Goal: Task Accomplishment & Management: Use online tool/utility

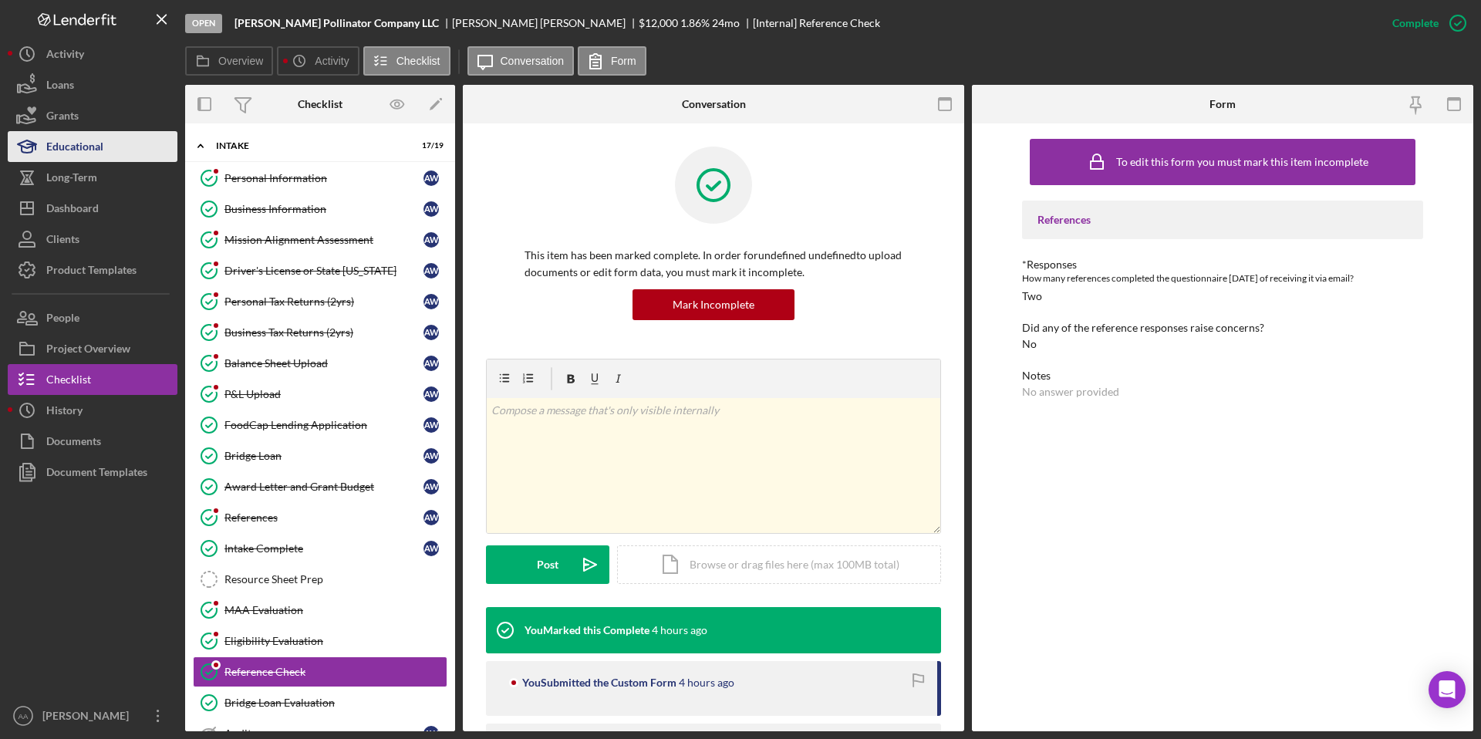
scroll to position [141, 0]
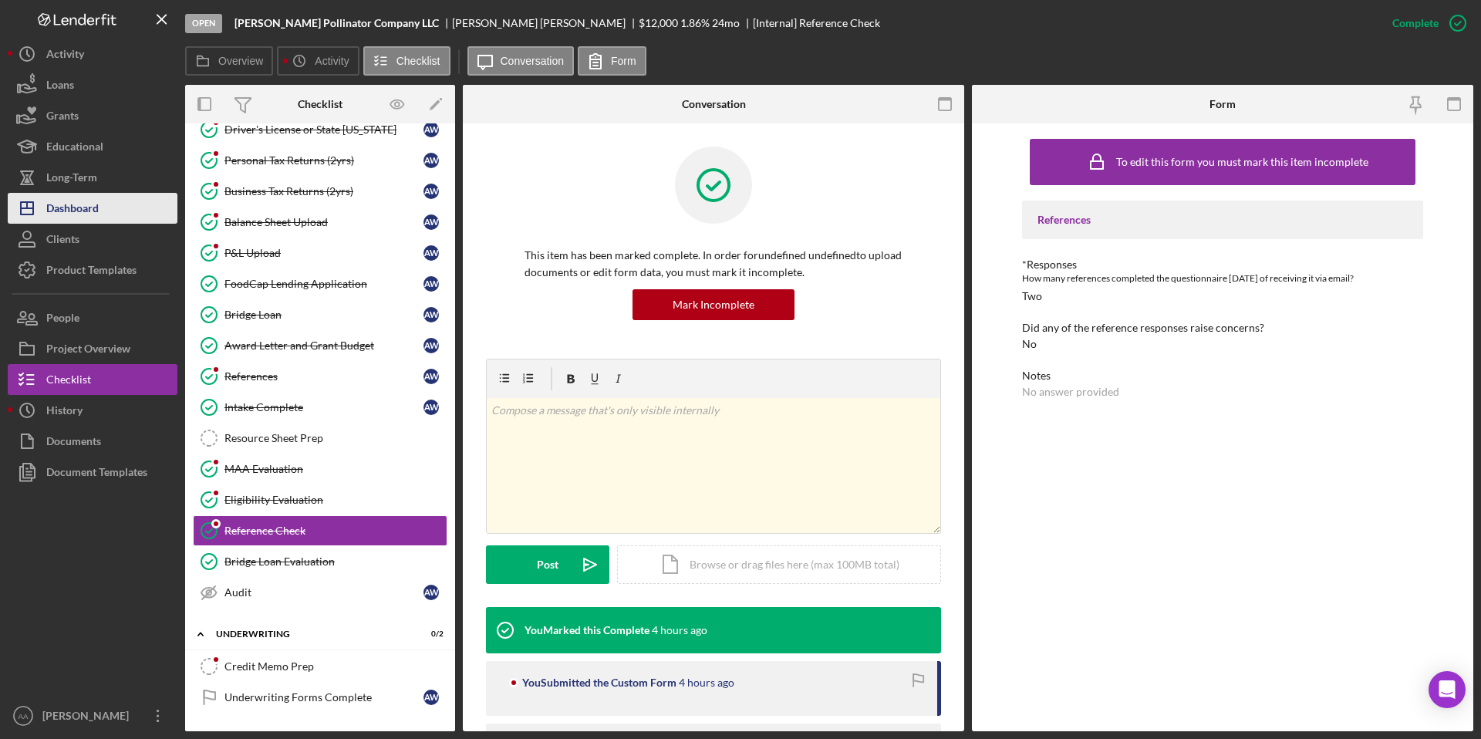
click at [105, 213] on button "Icon/Dashboard Dashboard" at bounding box center [93, 208] width 170 height 31
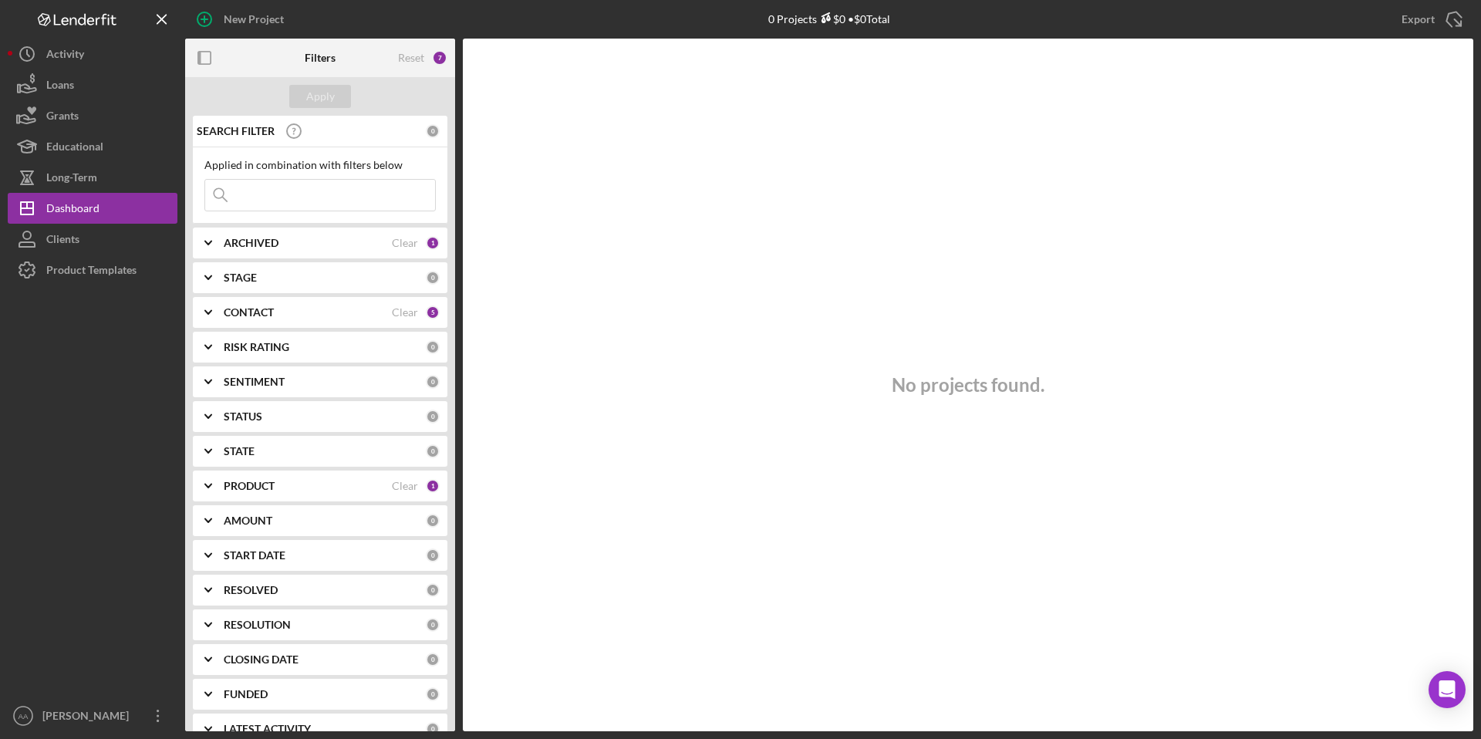
click at [322, 484] on div "PRODUCT" at bounding box center [308, 486] width 168 height 12
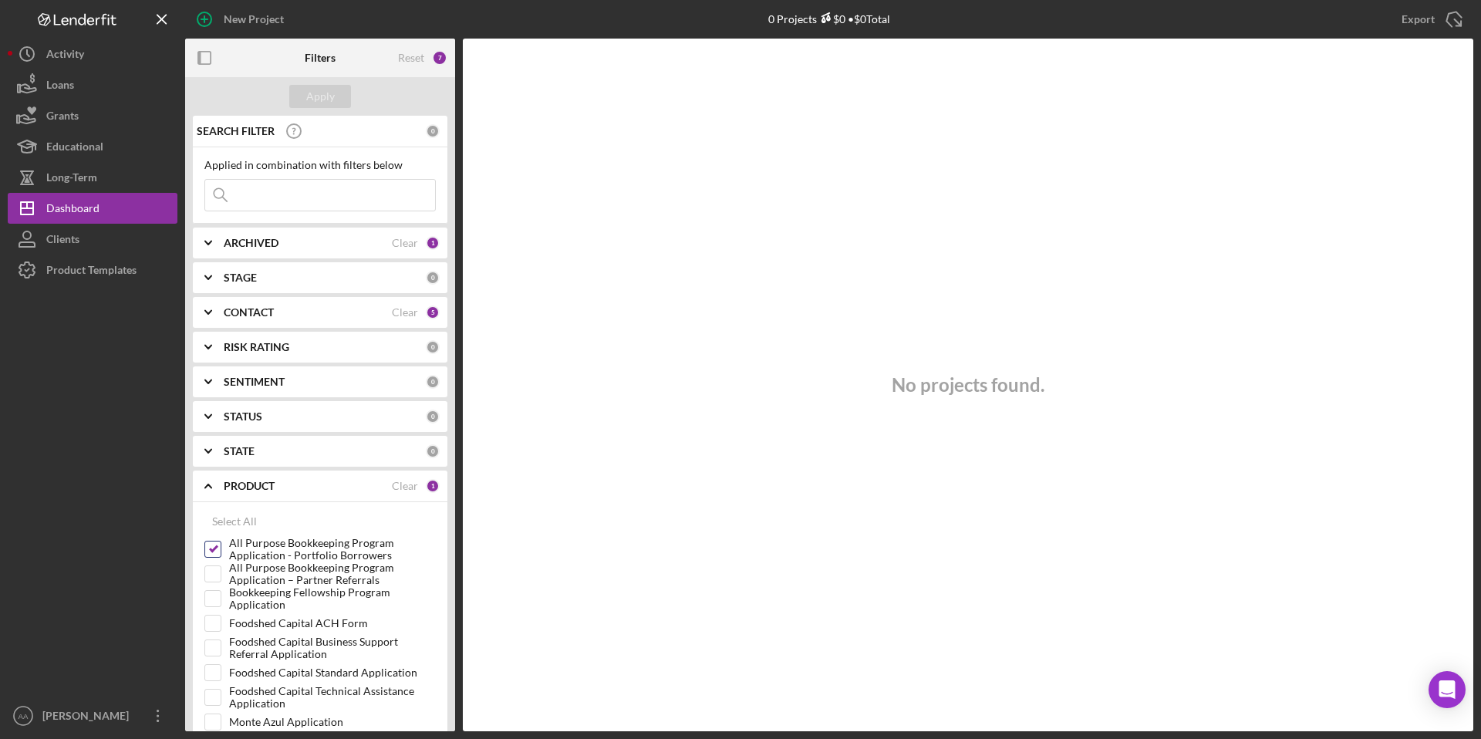
click at [214, 550] on input "All Purpose Bookkeeping Program Application - Portfolio Borrowers" at bounding box center [212, 548] width 15 height 15
checkbox input "false"
click at [210, 673] on input "Foodshed Capital Standard Application" at bounding box center [212, 672] width 15 height 15
checkbox input "true"
click at [302, 98] on button "Apply" at bounding box center [320, 96] width 62 height 23
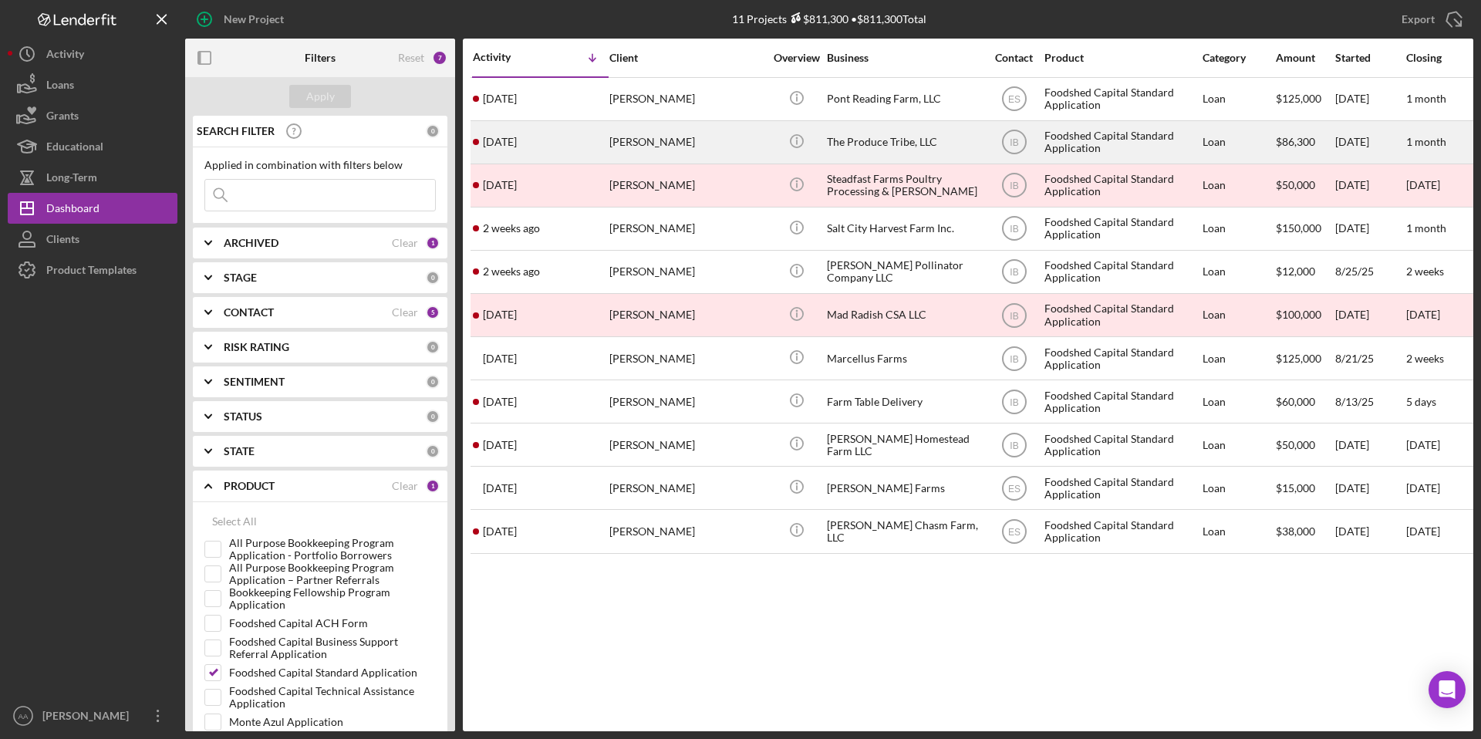
click at [771, 146] on div "Icon/Info" at bounding box center [797, 142] width 58 height 41
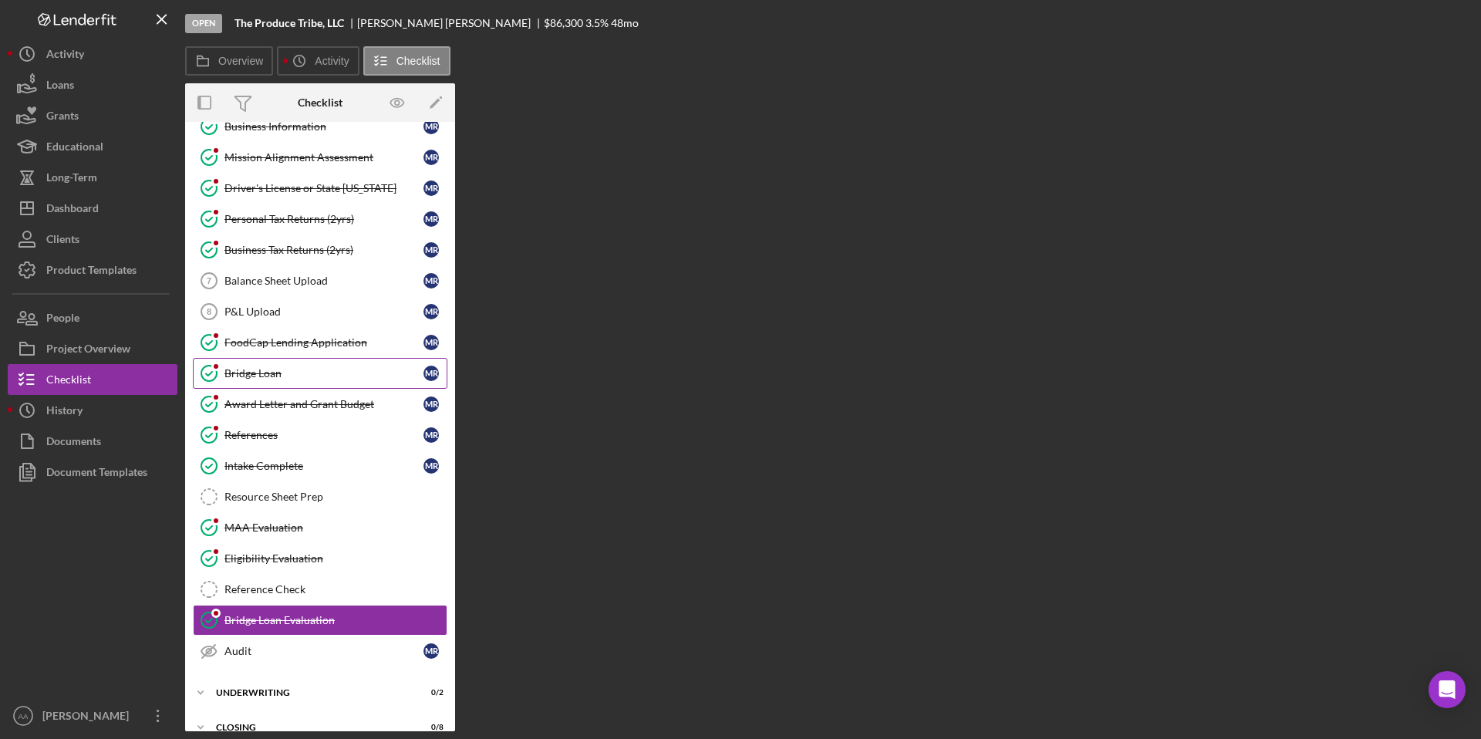
scroll to position [101, 0]
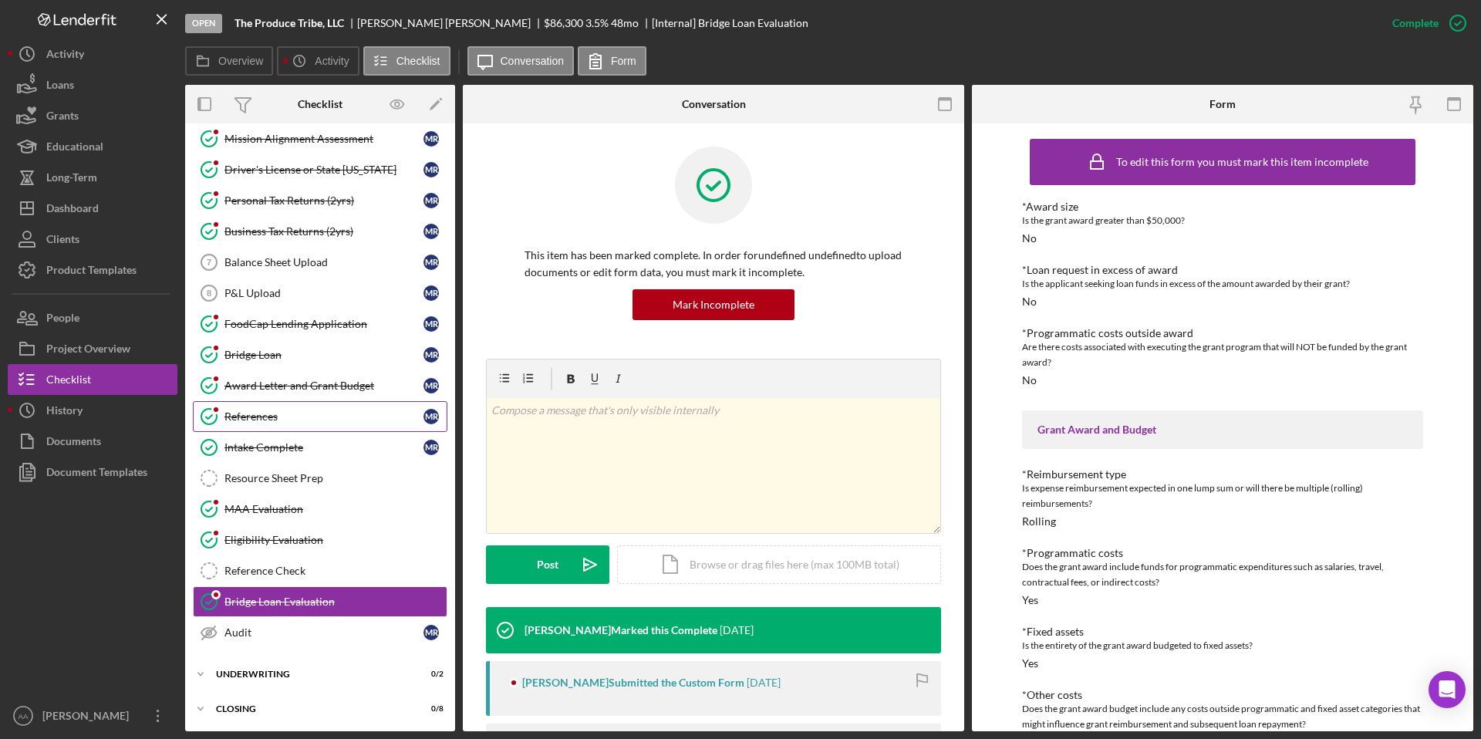
click at [302, 427] on link "References References M R" at bounding box center [320, 416] width 255 height 31
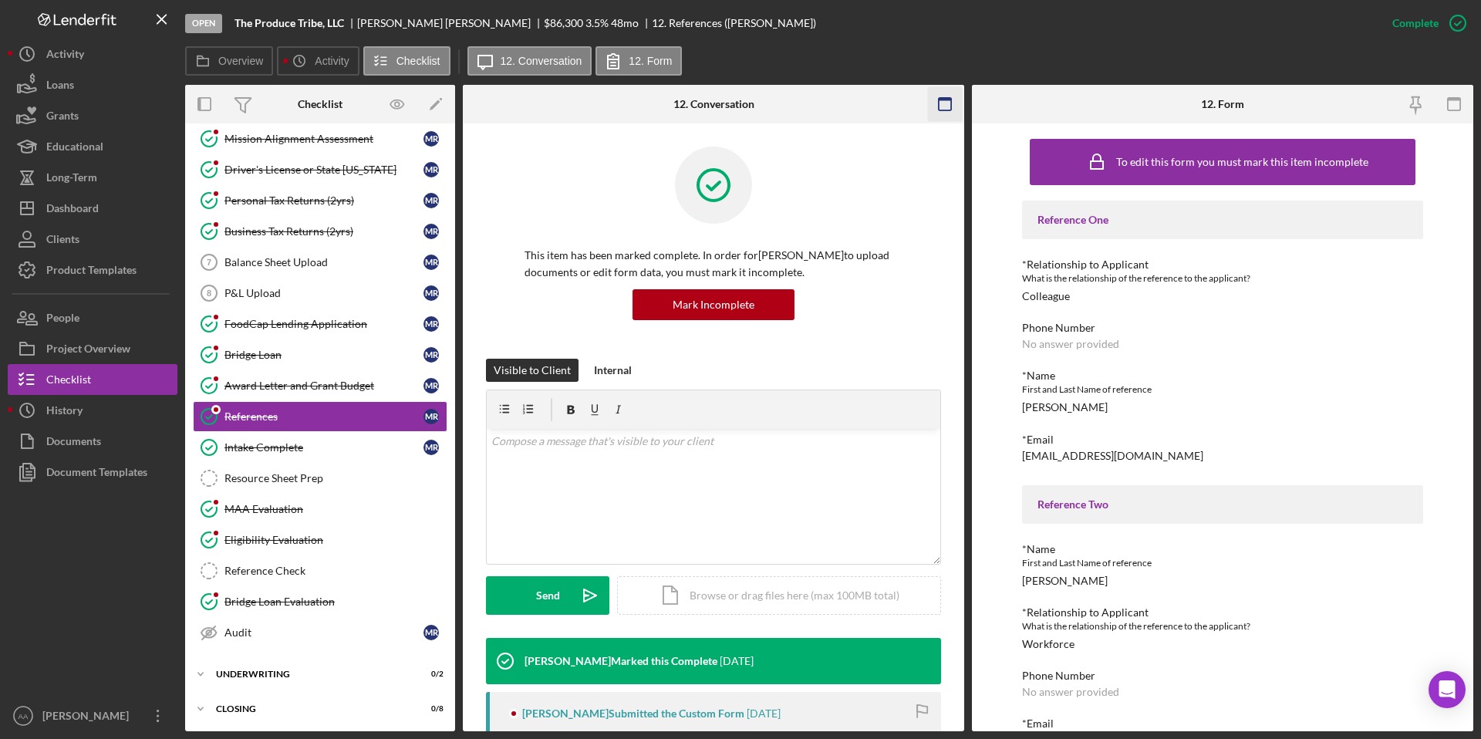
click at [941, 98] on g "button" at bounding box center [945, 104] width 12 height 12
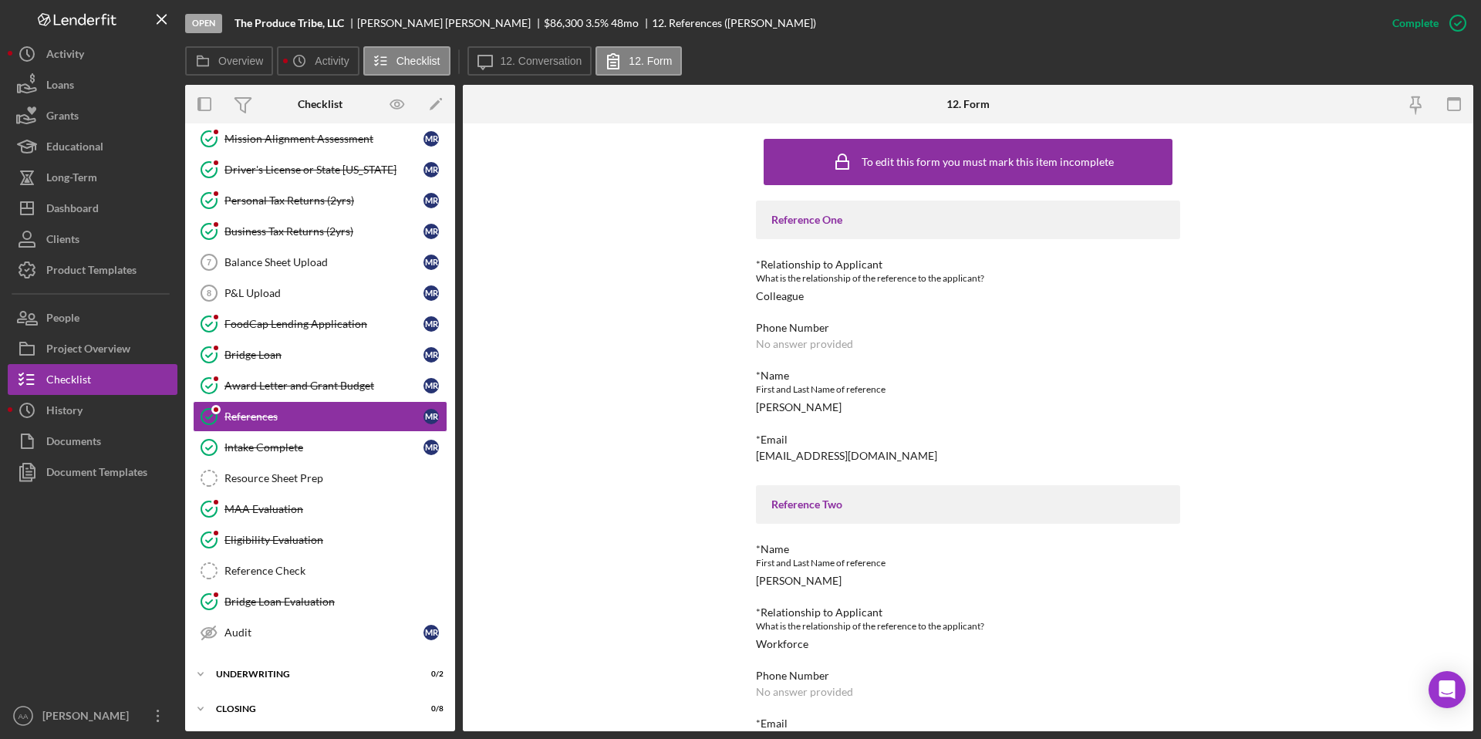
click at [803, 450] on div "[EMAIL_ADDRESS][DOMAIN_NAME]" at bounding box center [846, 456] width 181 height 12
drag, startPoint x: 449, startPoint y: 24, endPoint x: 360, endPoint y: 28, distance: 88.8
click at [360, 28] on div "[PERSON_NAME]" at bounding box center [450, 23] width 187 height 12
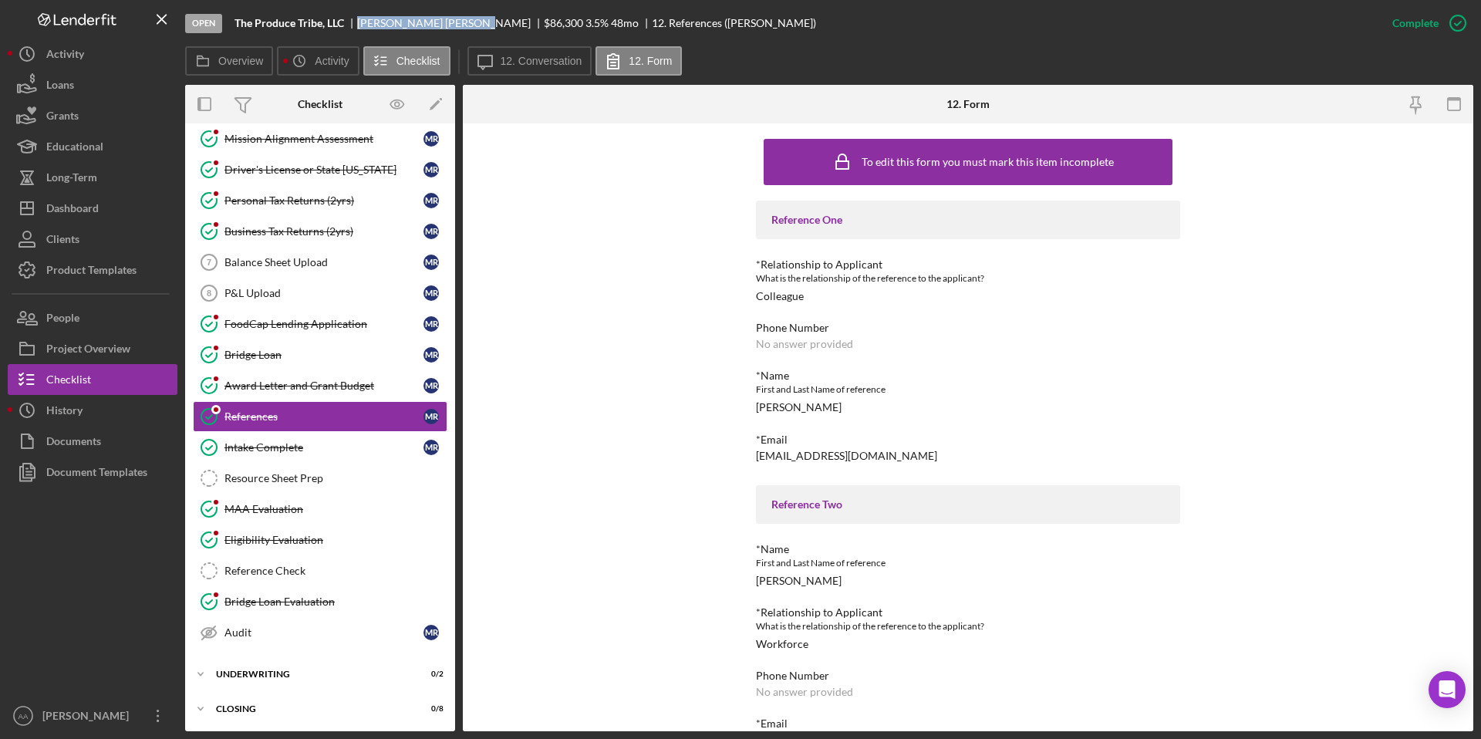
copy div "[PERSON_NAME]"
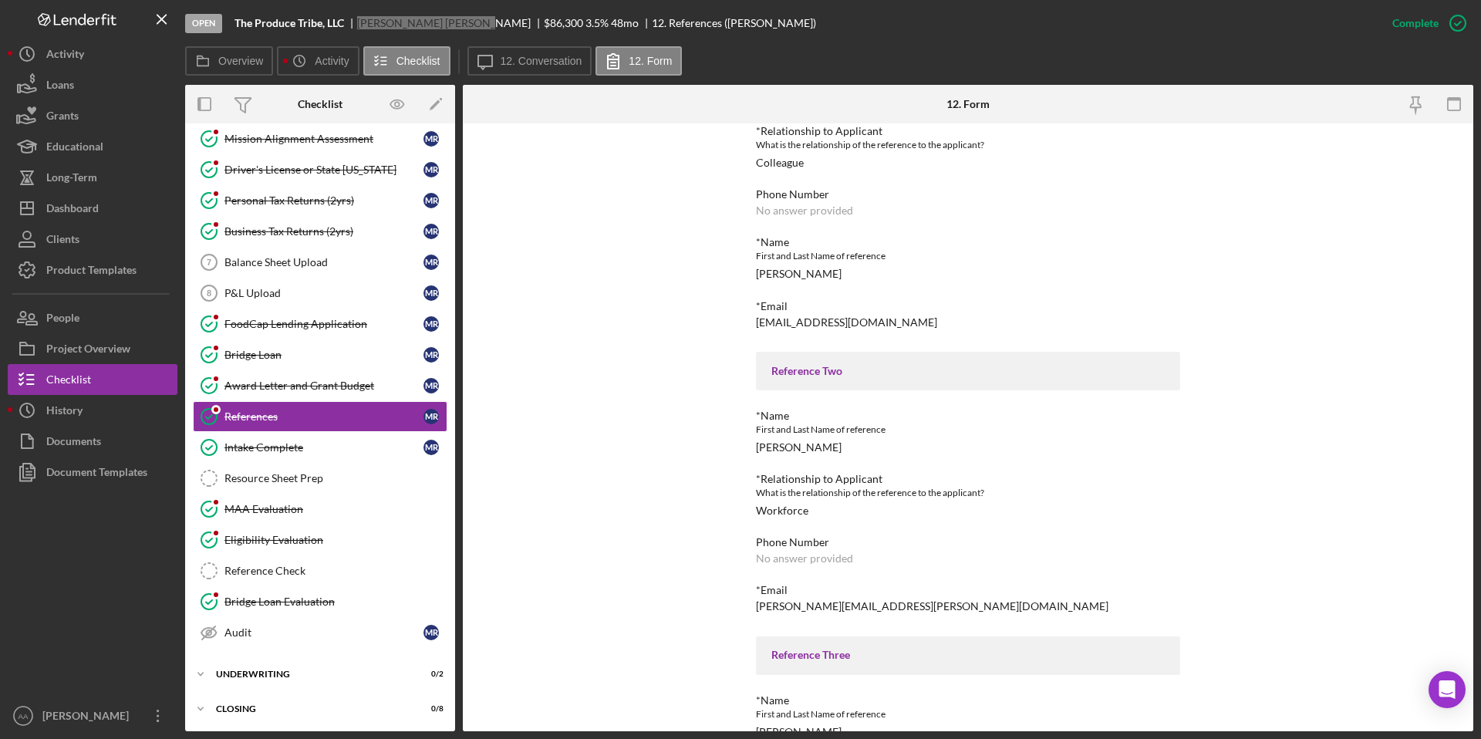
scroll to position [254, 0]
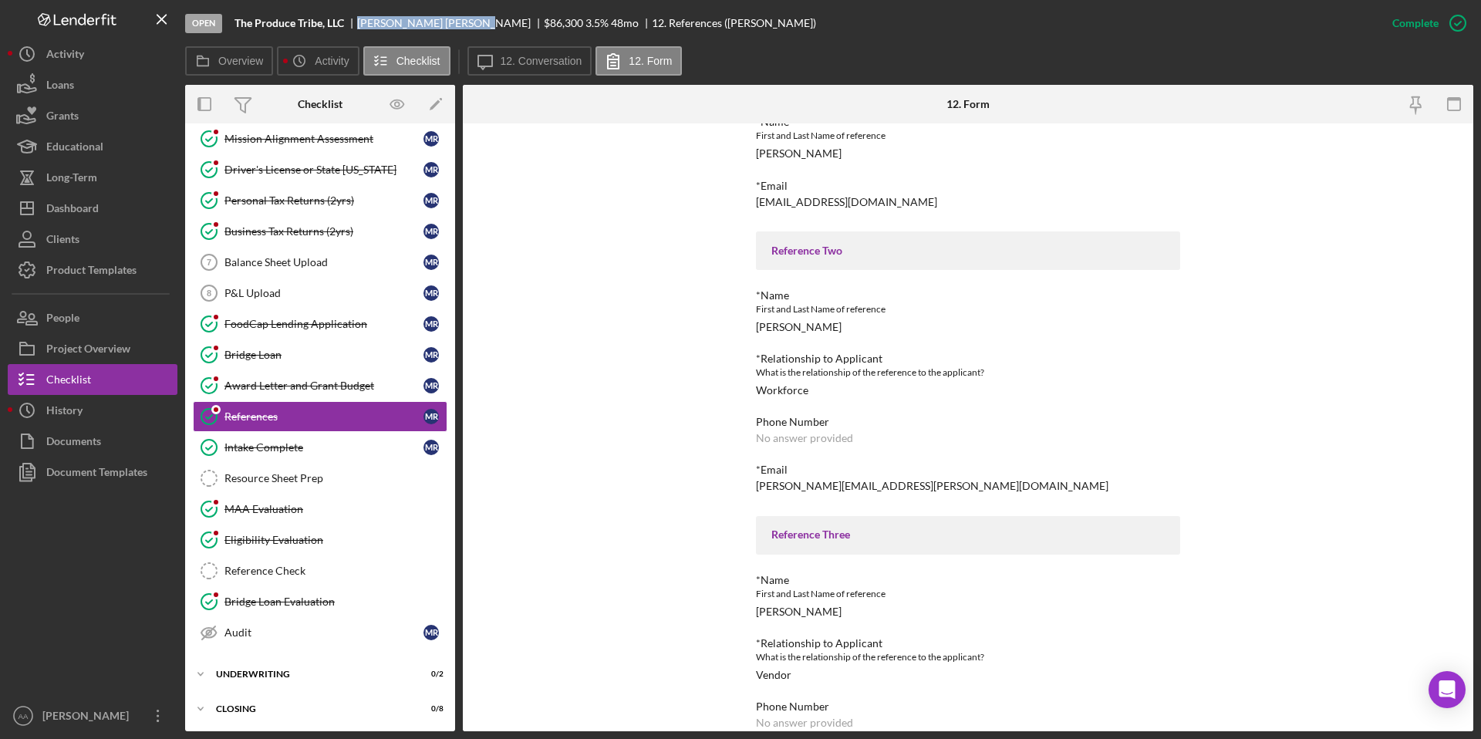
click at [795, 484] on div "[PERSON_NAME][EMAIL_ADDRESS][PERSON_NAME][DOMAIN_NAME]" at bounding box center [932, 486] width 353 height 12
copy div "[PERSON_NAME][EMAIL_ADDRESS][PERSON_NAME][DOMAIN_NAME]"
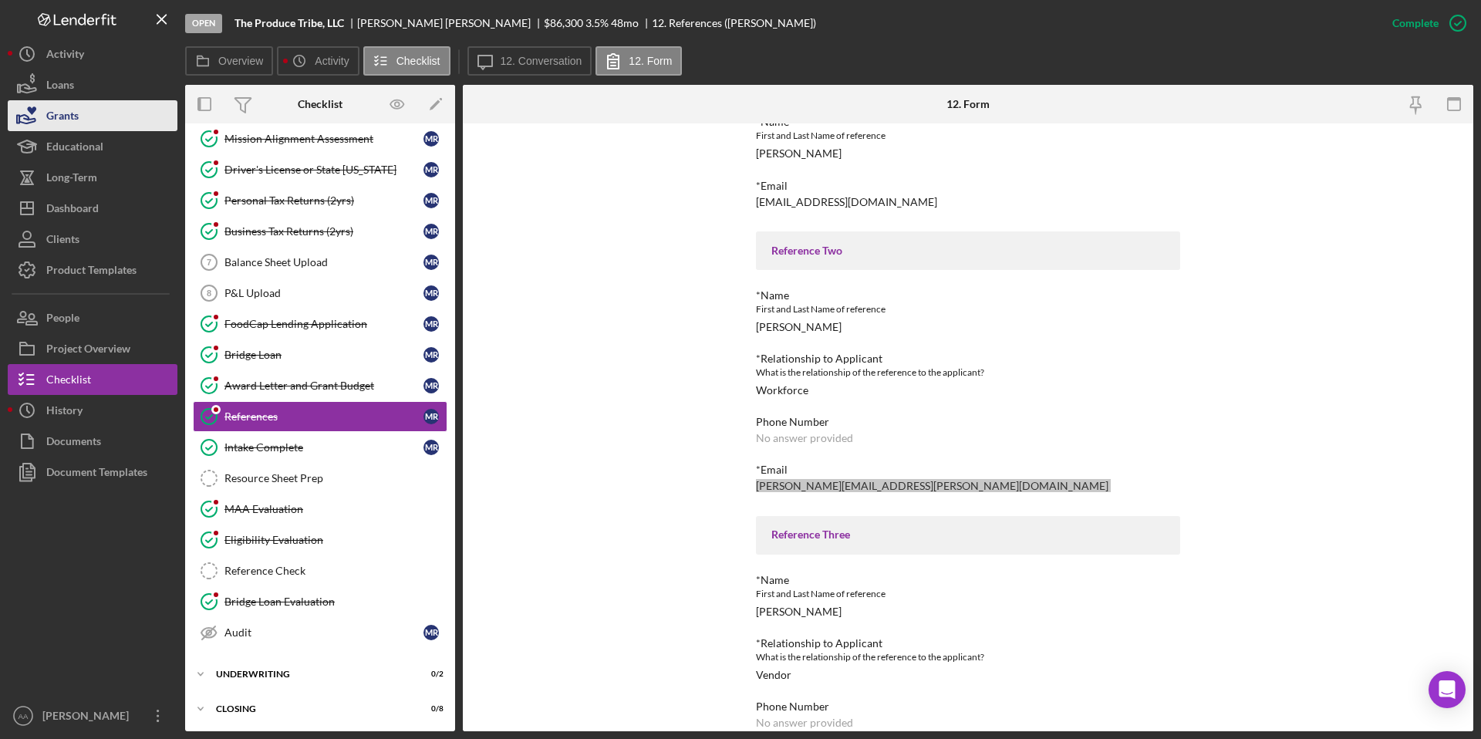
scroll to position [322, 0]
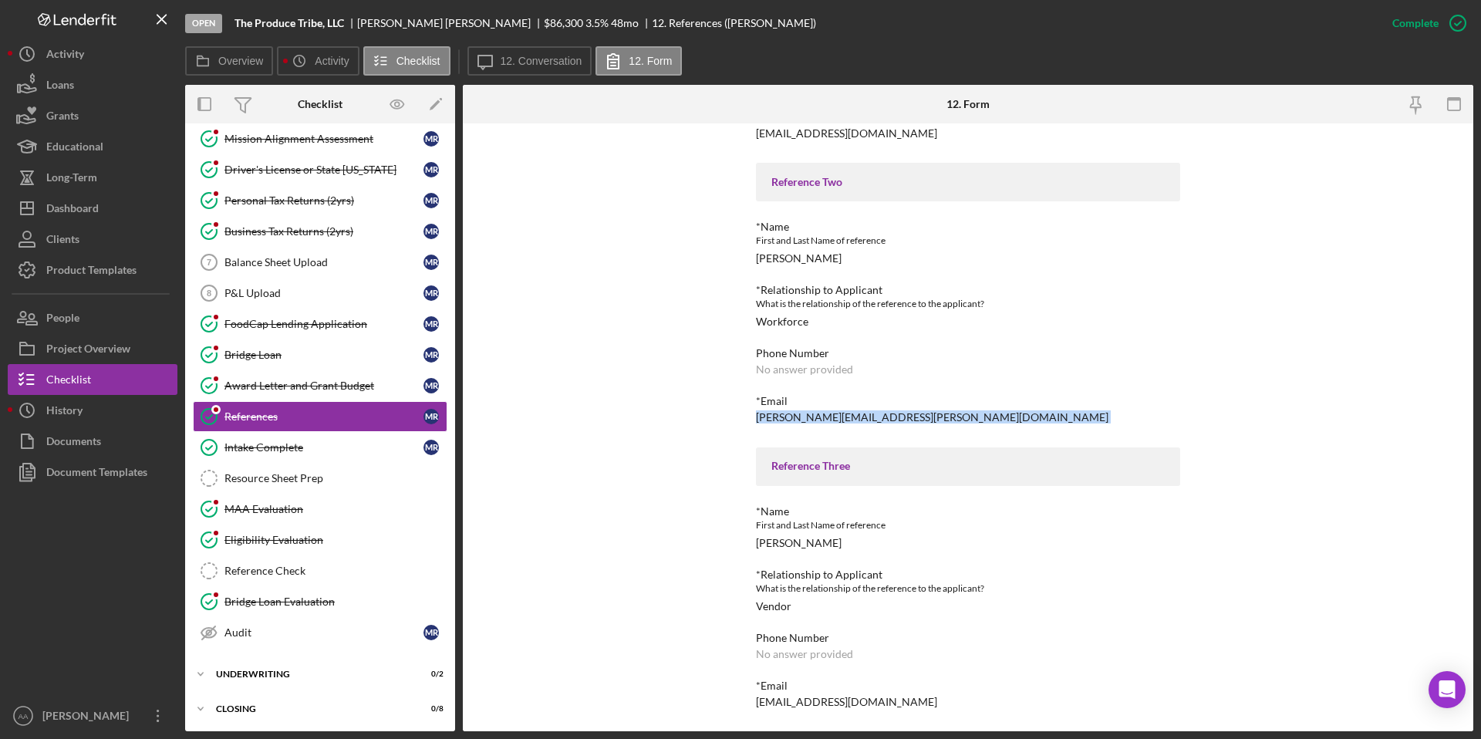
click at [788, 707] on div "[EMAIL_ADDRESS][DOMAIN_NAME]" at bounding box center [846, 702] width 181 height 12
copy div "[EMAIL_ADDRESS][DOMAIN_NAME] Logo-Reversed Created with Sketch. Icon/Menu Close…"
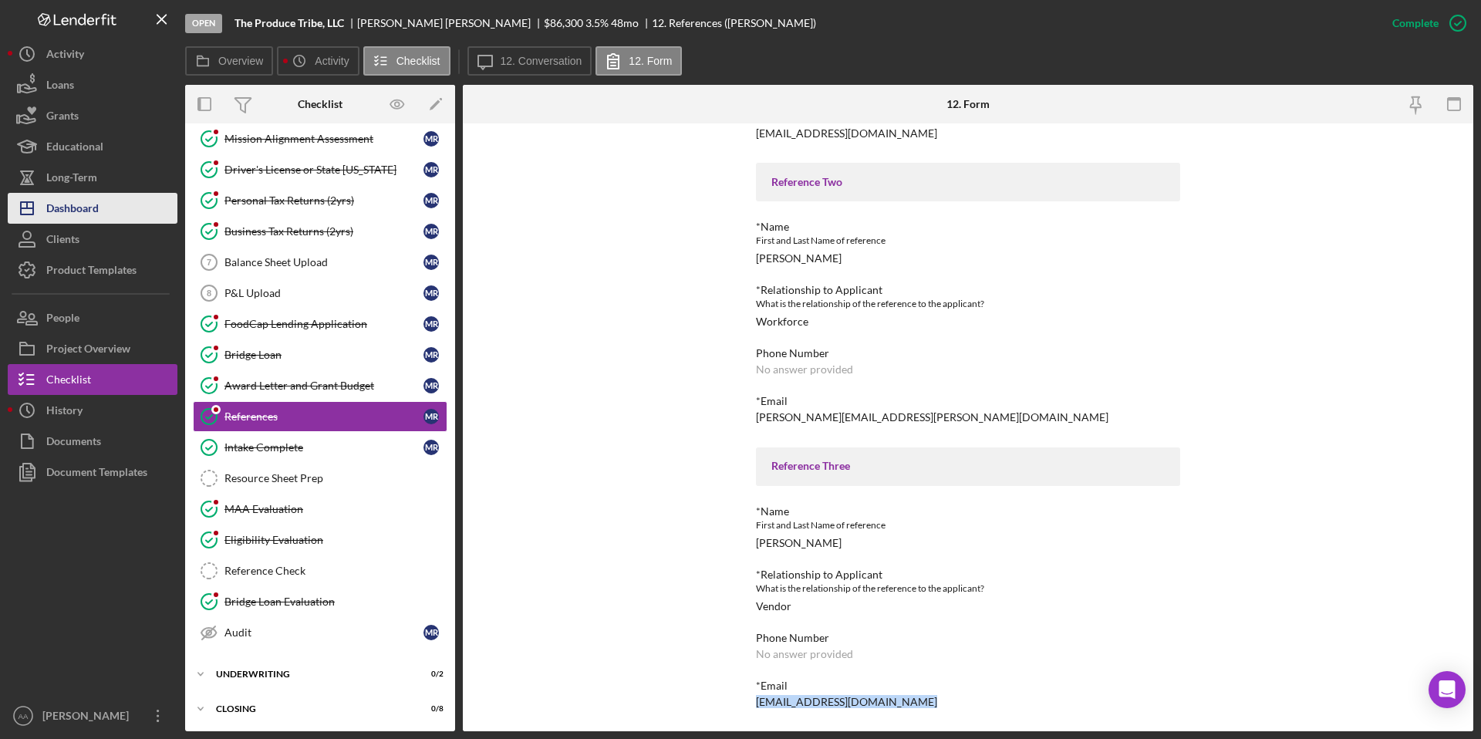
click at [106, 209] on button "Icon/Dashboard Dashboard" at bounding box center [93, 208] width 170 height 31
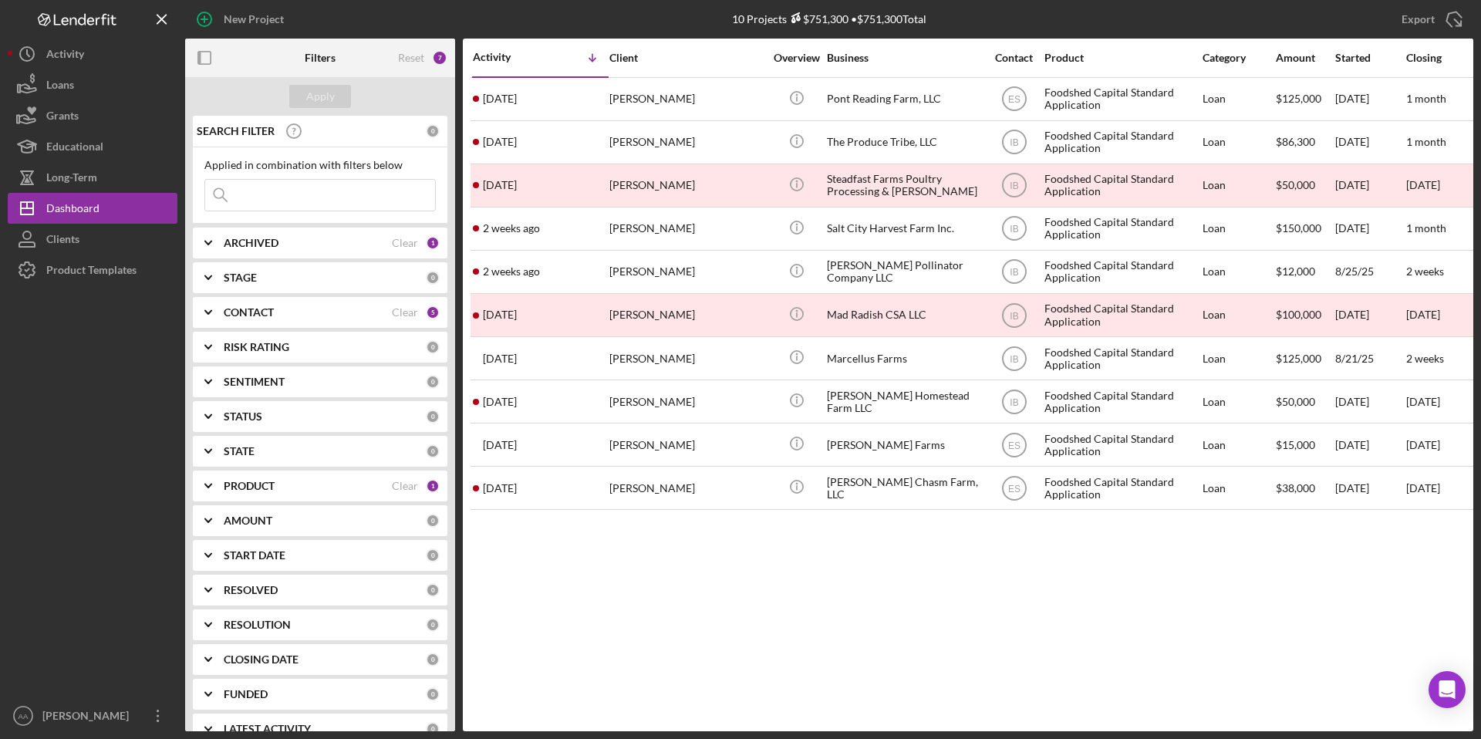
click at [754, 555] on div "Activity Icon/Table Sort Arrow Client Overview Business Contact Product Categor…" at bounding box center [968, 385] width 1010 height 693
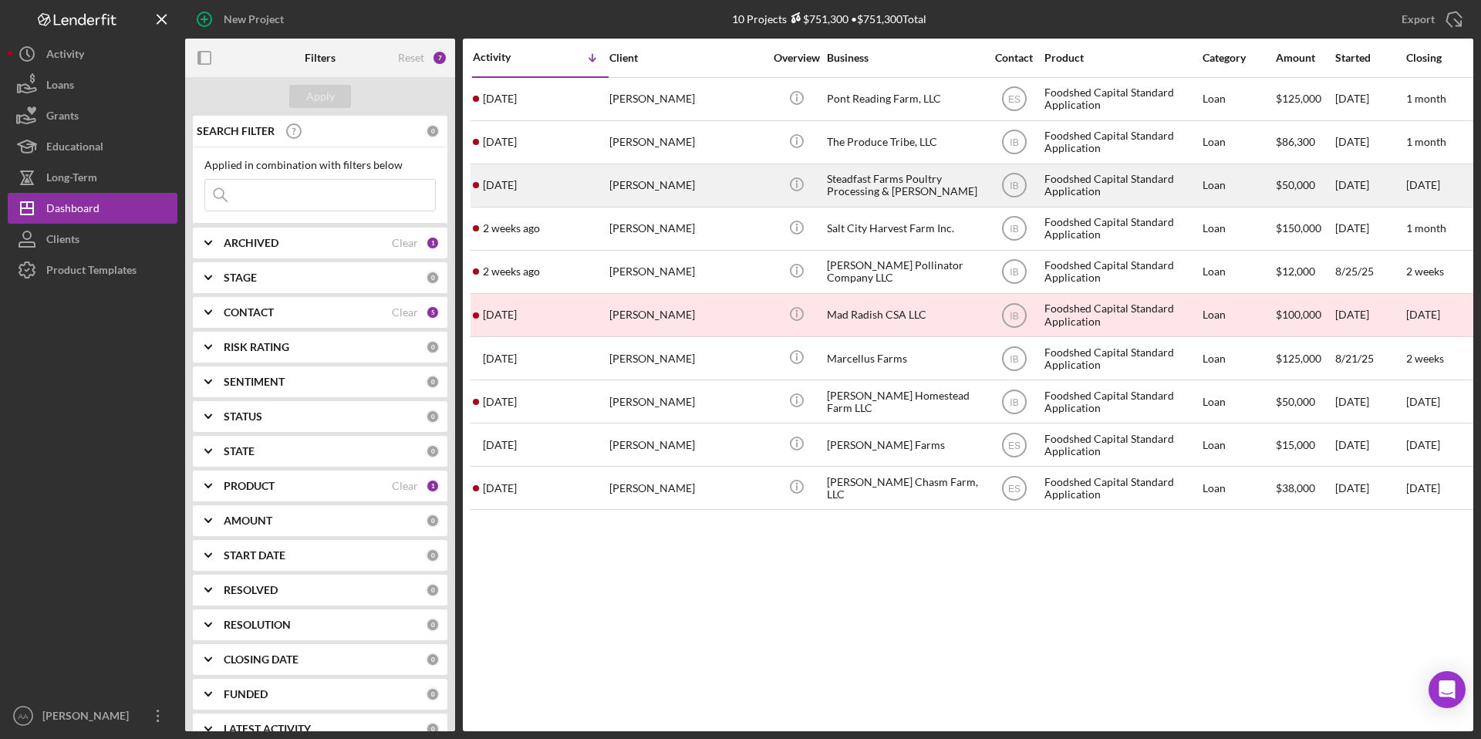
click at [872, 194] on div "Steadfast Farms Poultry Processing & [PERSON_NAME]" at bounding box center [904, 185] width 154 height 41
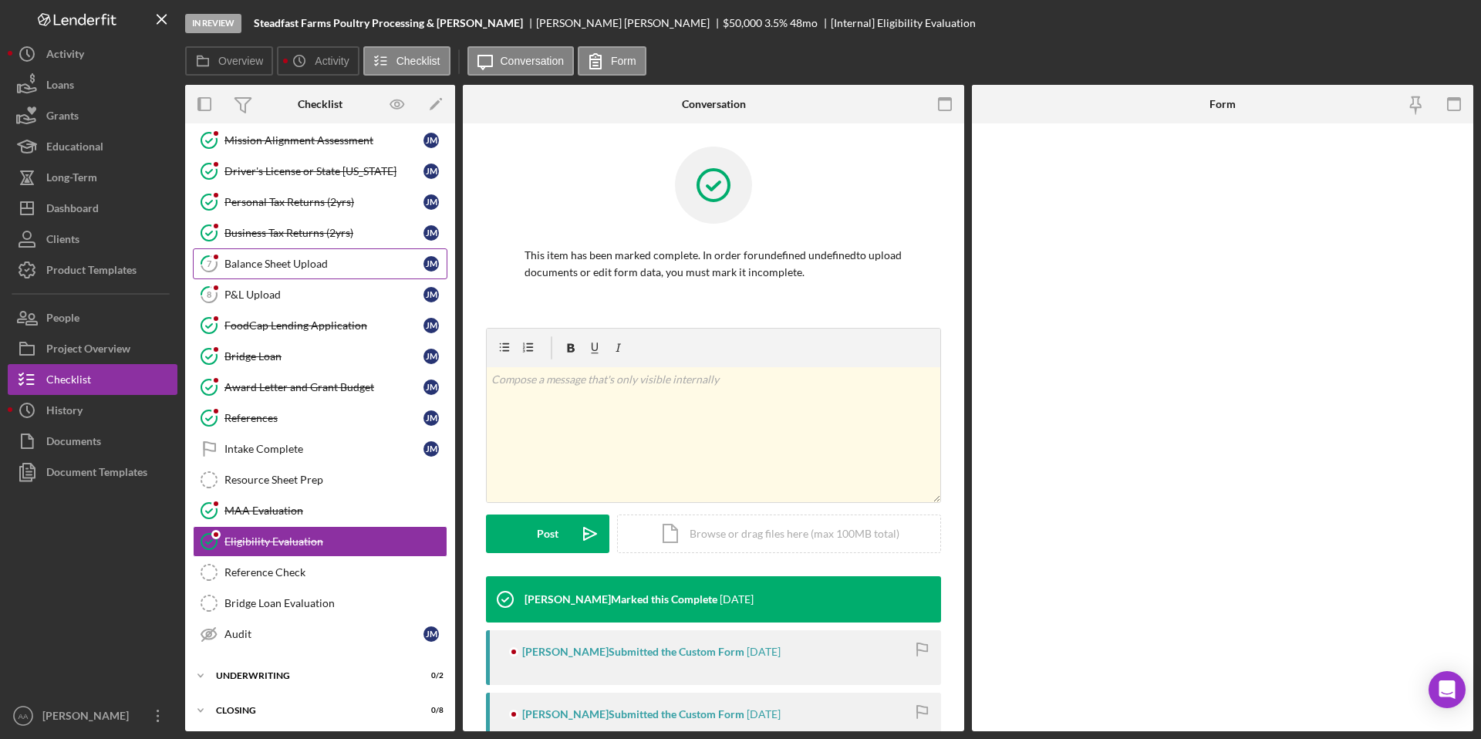
scroll to position [101, 0]
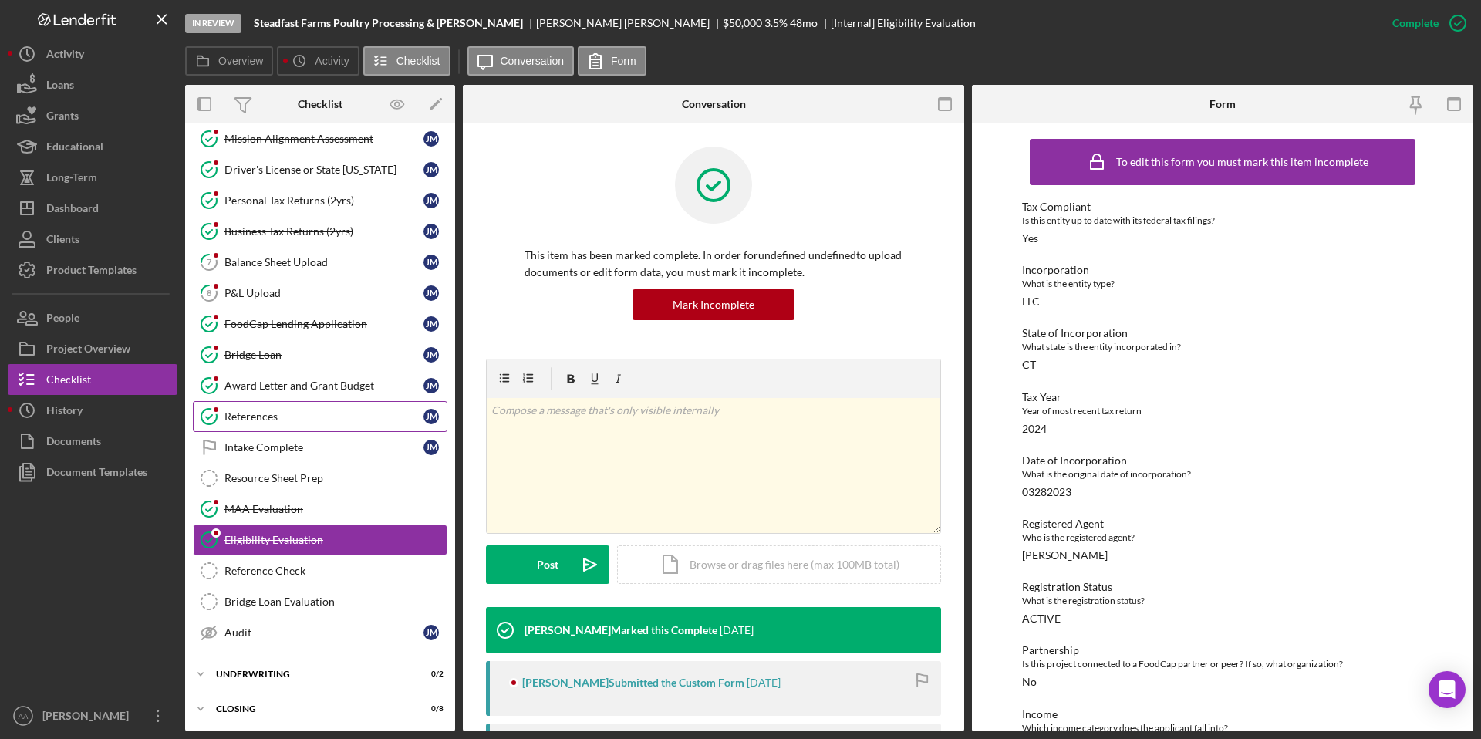
click at [312, 425] on link "References References [PERSON_NAME]" at bounding box center [320, 416] width 255 height 31
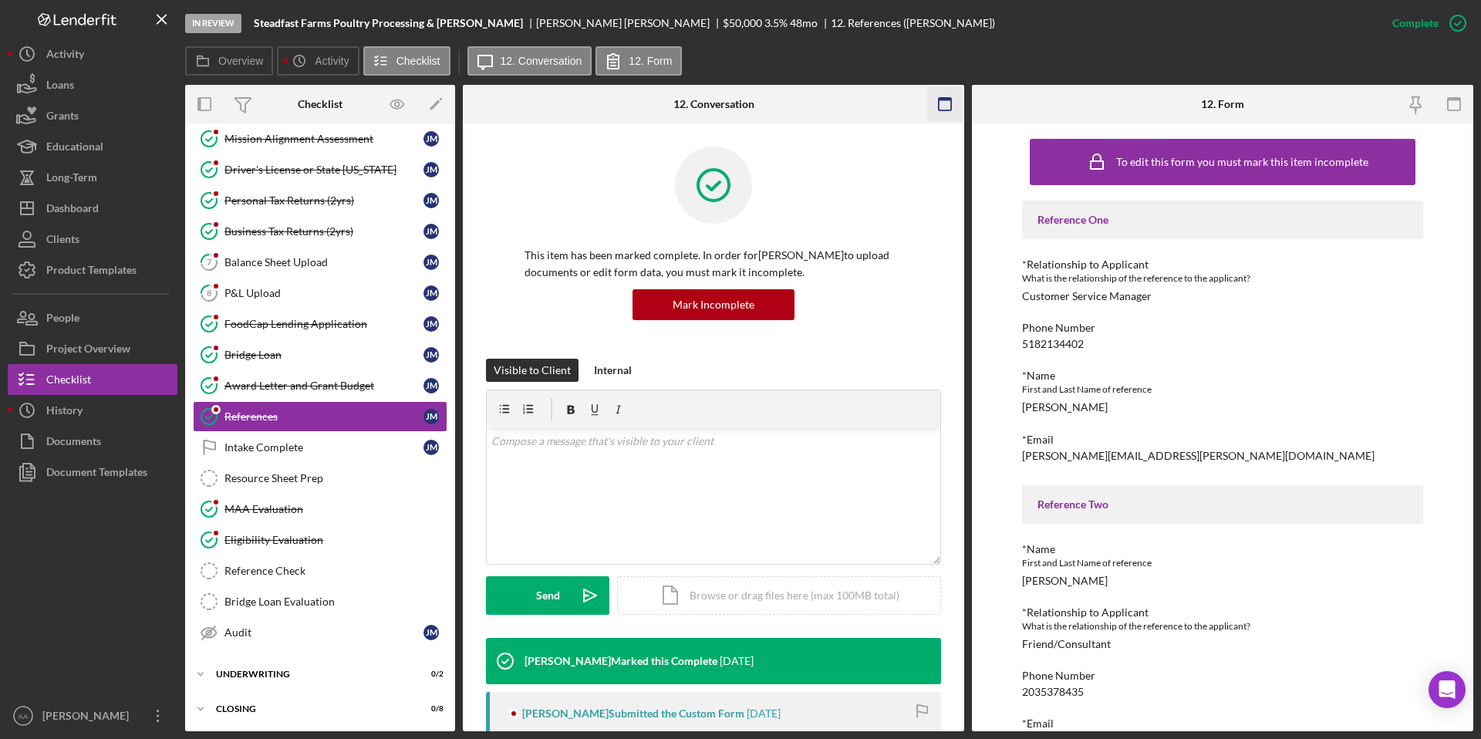
click at [933, 103] on icon "button" at bounding box center [945, 104] width 35 height 35
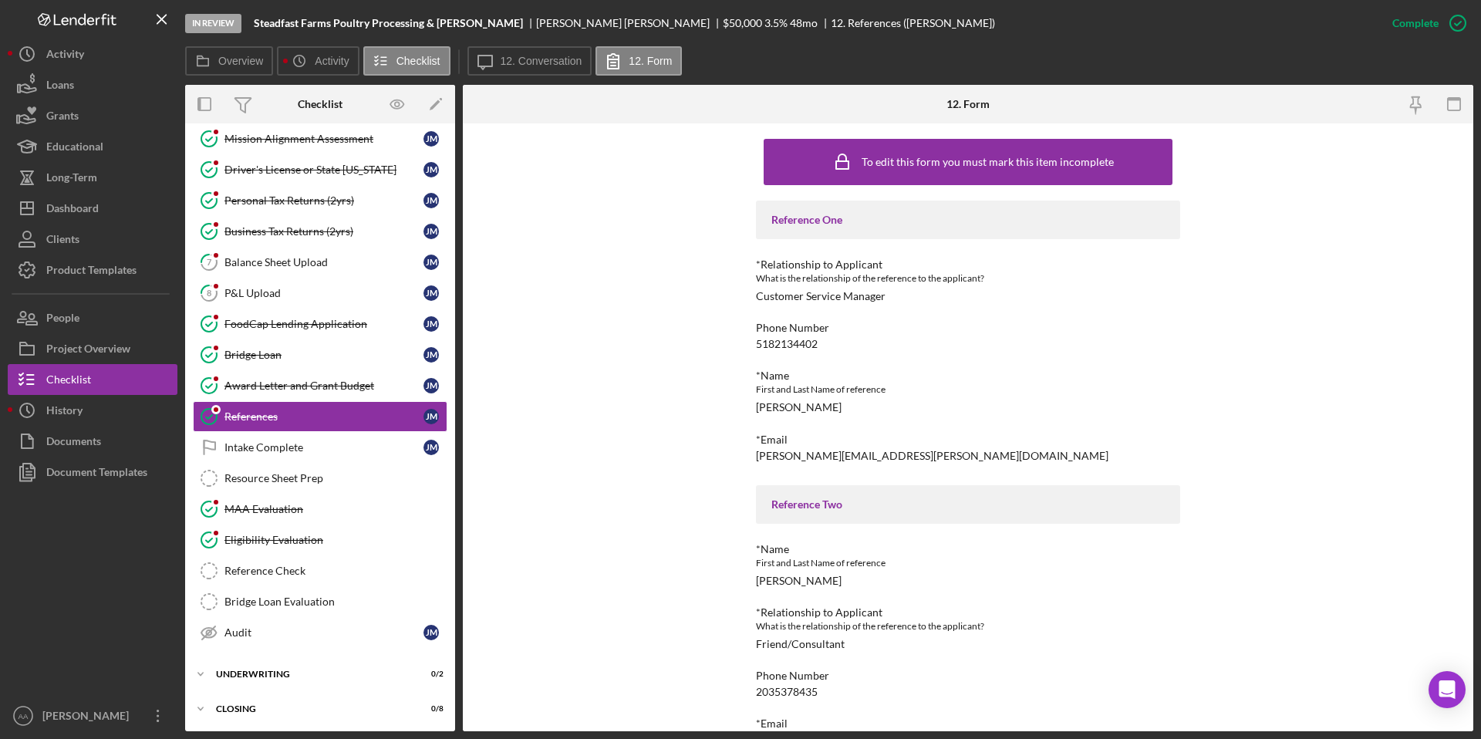
click at [799, 450] on div "[PERSON_NAME][EMAIL_ADDRESS][PERSON_NAME][DOMAIN_NAME]" at bounding box center [932, 456] width 353 height 12
copy div "[PERSON_NAME][EMAIL_ADDRESS][PERSON_NAME][DOMAIN_NAME]"
drag, startPoint x: 484, startPoint y: 23, endPoint x: 255, endPoint y: 28, distance: 228.4
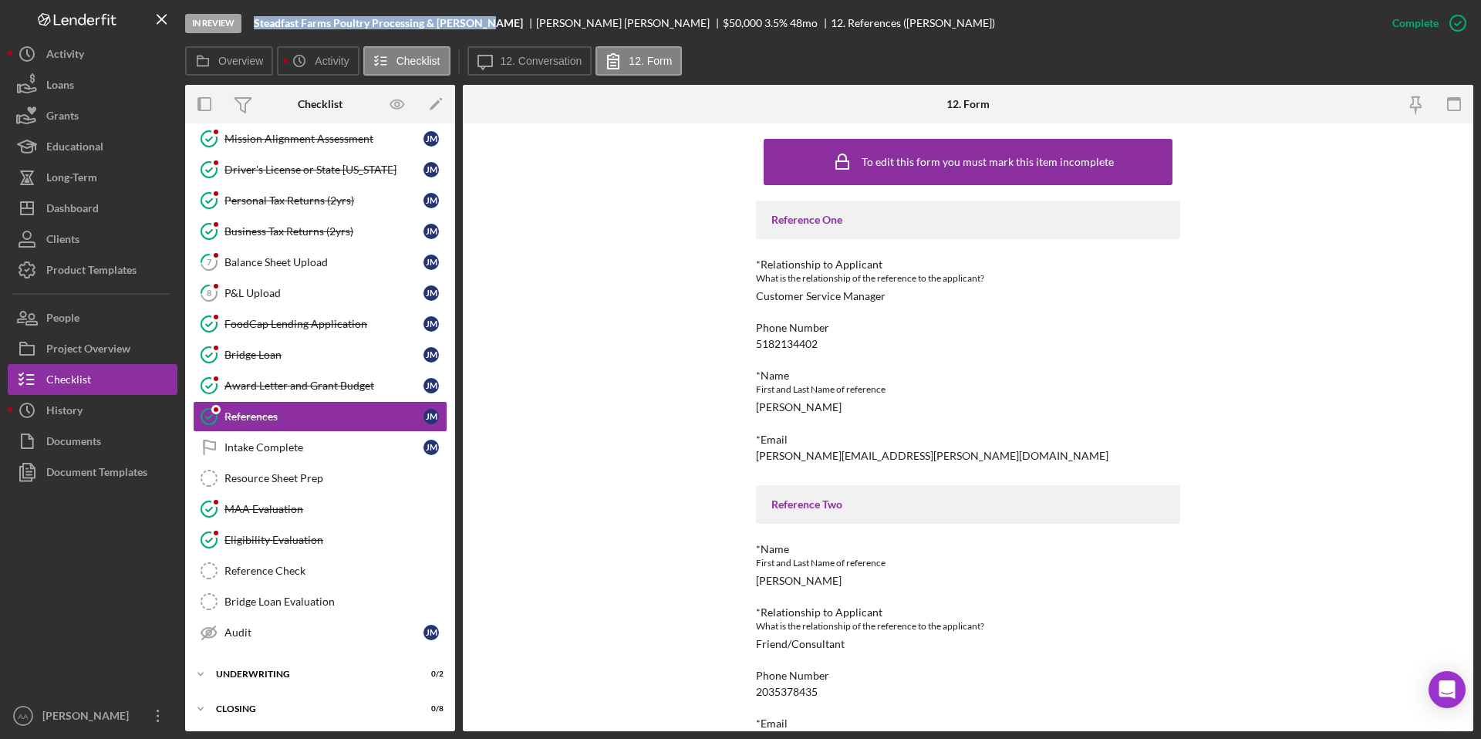
click at [255, 28] on div "Steadfast Farms Poultry Processing & [PERSON_NAME]" at bounding box center [395, 23] width 282 height 12
copy b "Steadfast Farms Poultry Processing & [PERSON_NAME]"
click at [536, 28] on div "[PERSON_NAME]" at bounding box center [629, 23] width 187 height 12
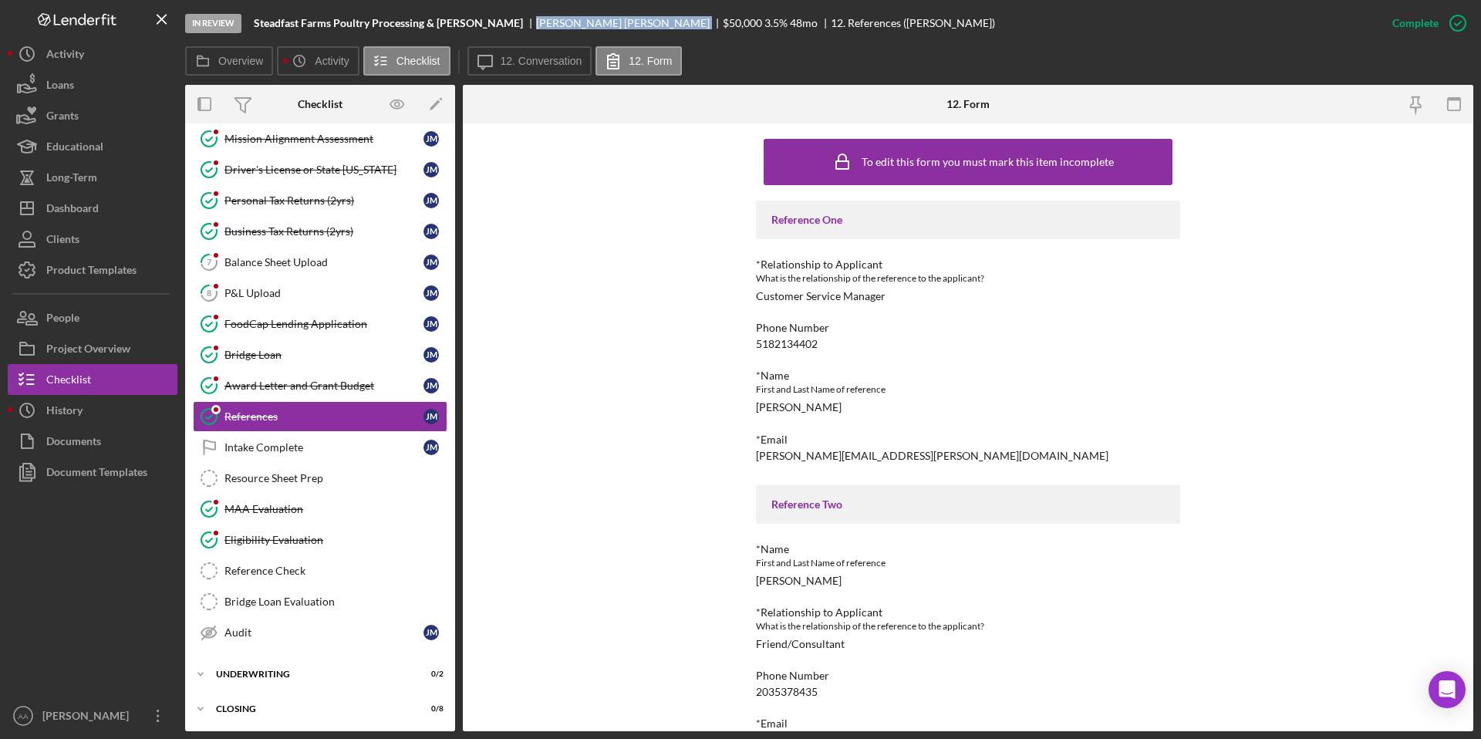
click at [536, 28] on div "[PERSON_NAME]" at bounding box center [629, 23] width 187 height 12
copy div "[PERSON_NAME]"
click at [769, 410] on div "[PERSON_NAME]" at bounding box center [799, 407] width 86 height 12
copy div "[PERSON_NAME]"
